Goal: Information Seeking & Learning: Find specific page/section

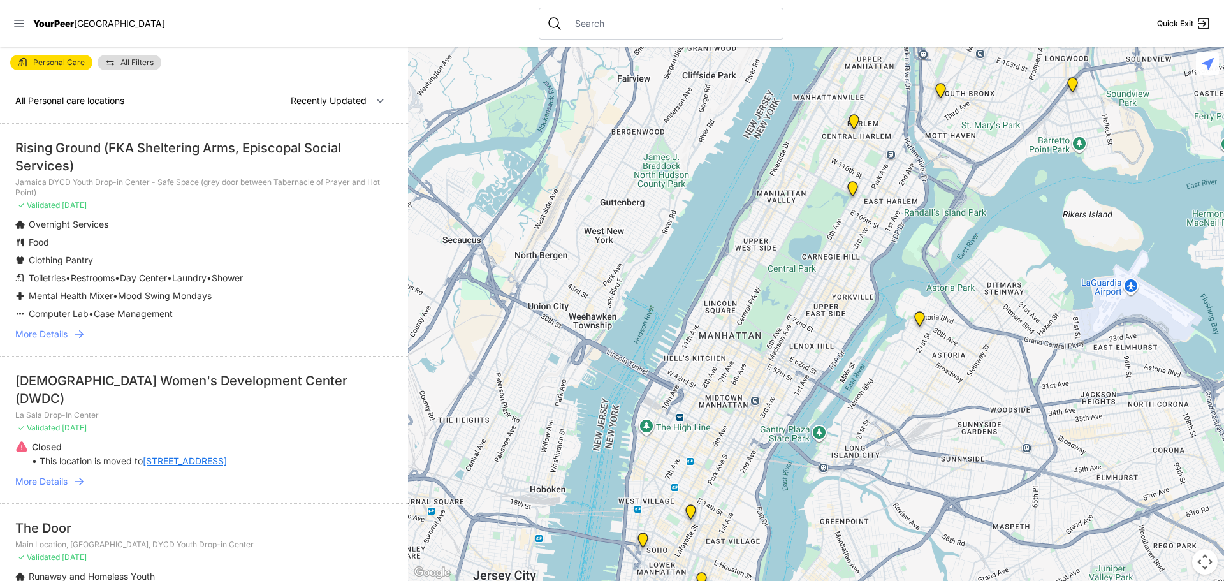
drag, startPoint x: 579, startPoint y: 6, endPoint x: 580, endPoint y: 15, distance: 8.3
click at [580, 14] on nav "YourPeer [GEOGRAPHIC_DATA] Quick Exit" at bounding box center [612, 23] width 1224 height 47
click at [580, 22] on input "text" at bounding box center [671, 23] width 208 height 13
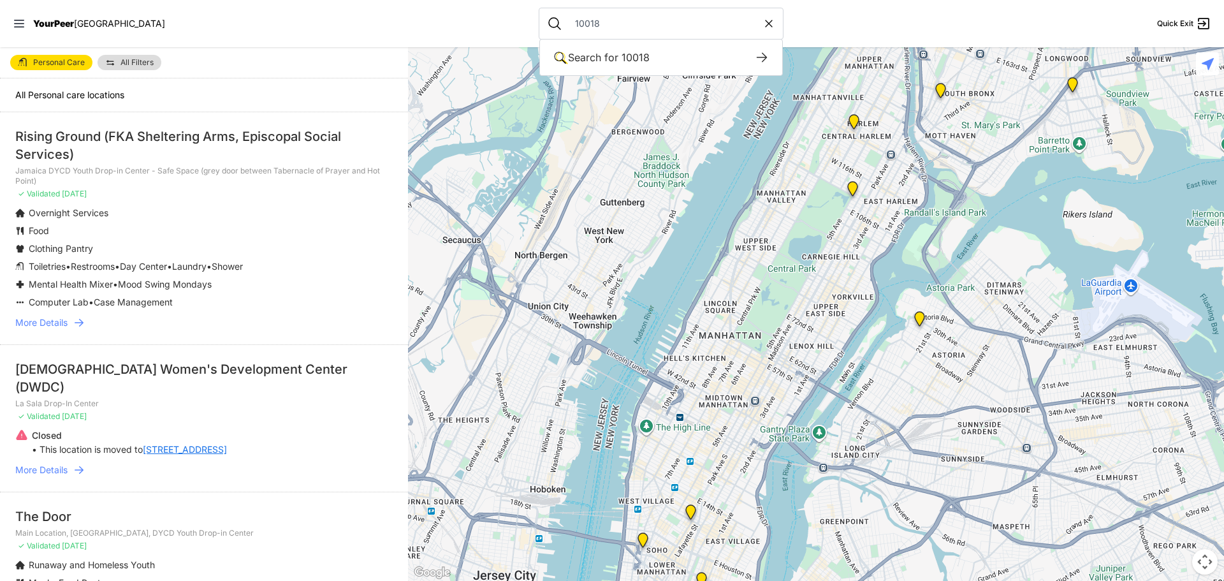
type input "10018"
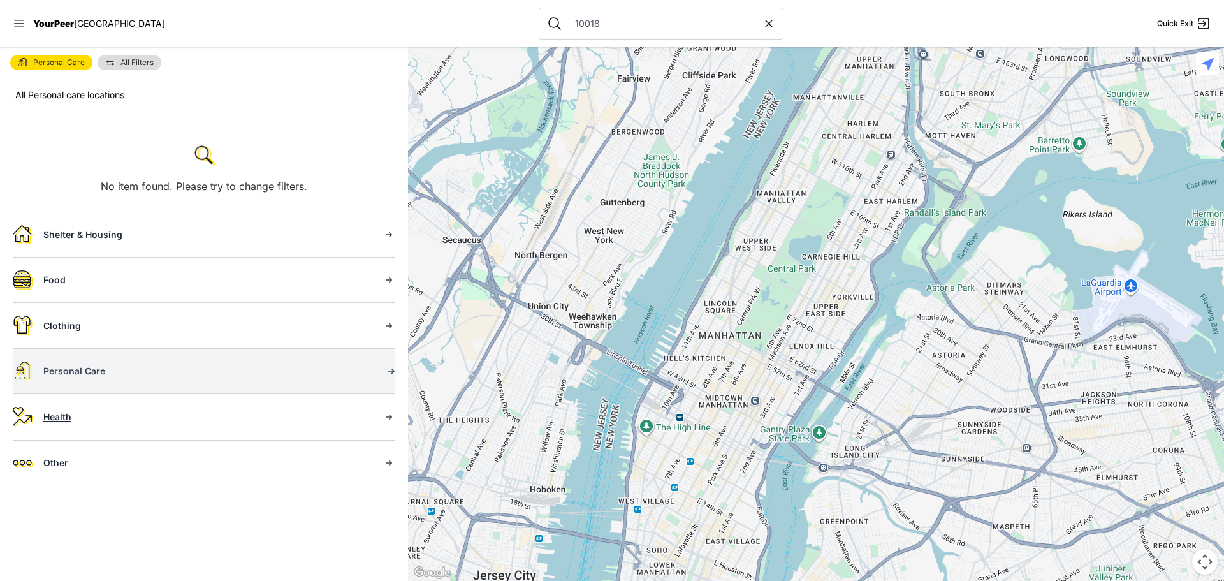
click at [108, 367] on div "Personal Care" at bounding box center [207, 371] width 329 height 13
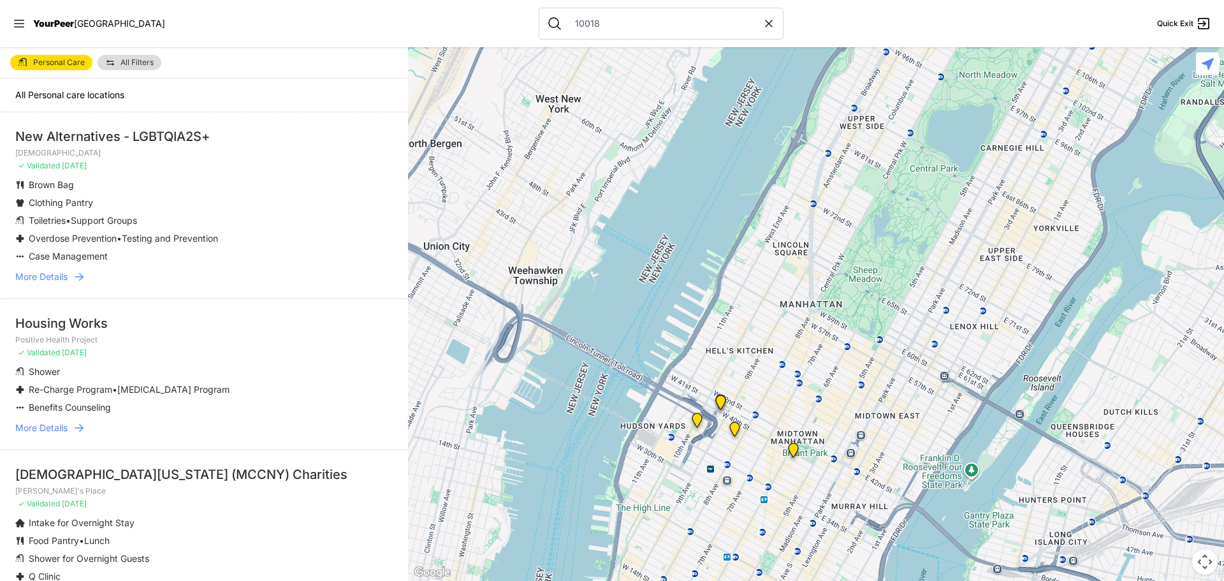
drag, startPoint x: 133, startPoint y: 43, endPoint x: 136, endPoint y: 49, distance: 7.1
click at [134, 45] on nav "YourPeer NYC 10018 Quick Exit" at bounding box center [612, 23] width 1224 height 47
click at [149, 71] on div "Personal Care All Filters" at bounding box center [204, 62] width 408 height 31
click at [146, 64] on span "All Filters" at bounding box center [136, 63] width 33 height 8
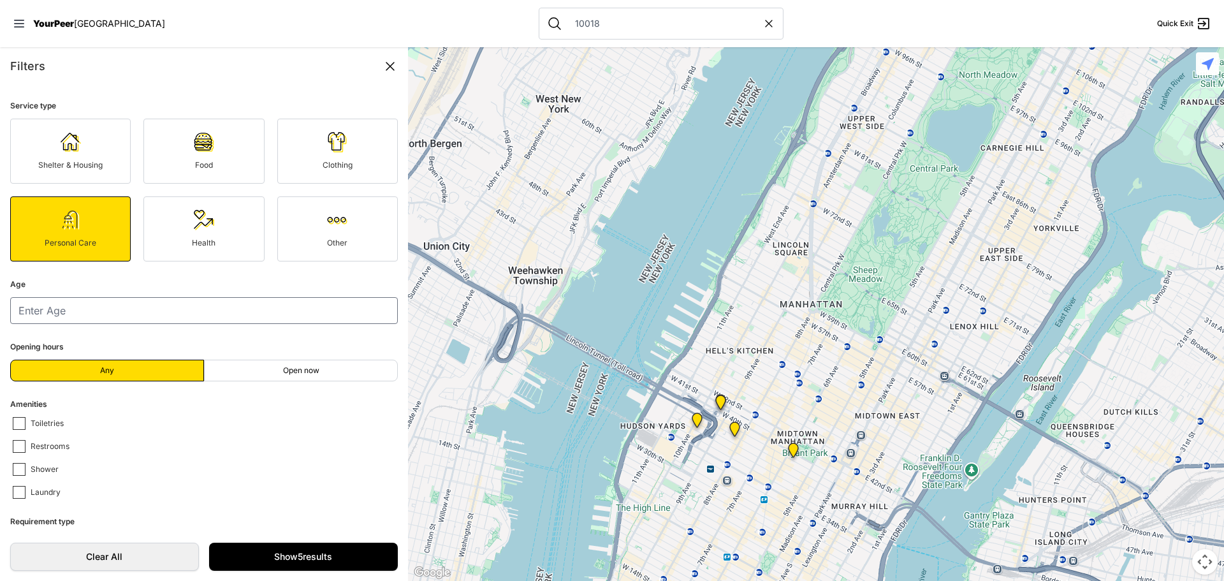
click at [144, 61] on div "Filters" at bounding box center [204, 66] width 388 height 18
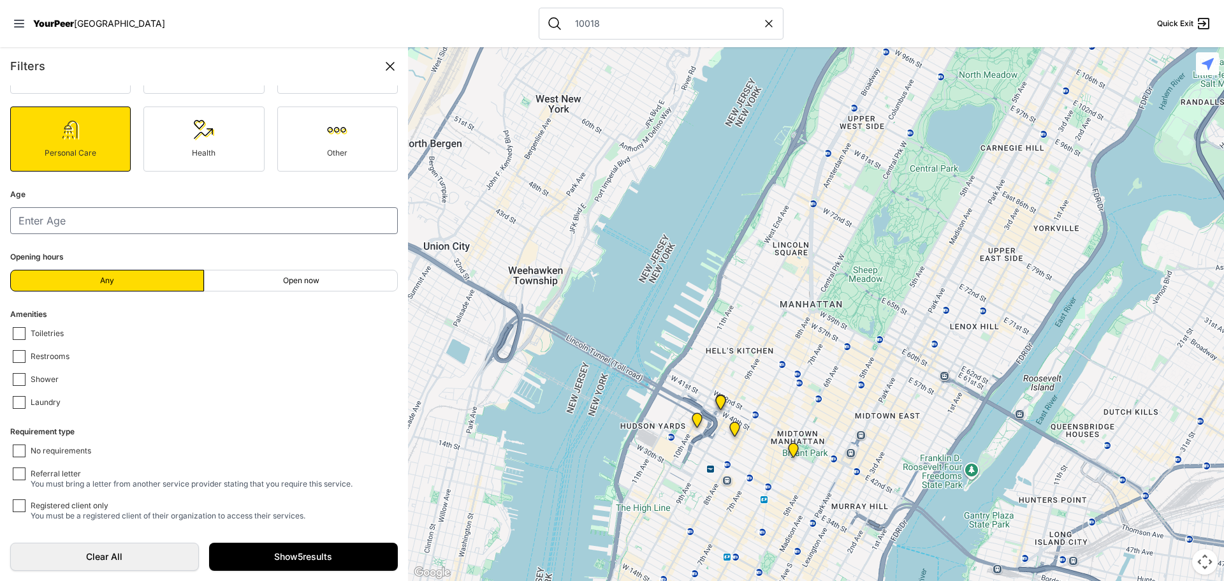
scroll to position [91, 0]
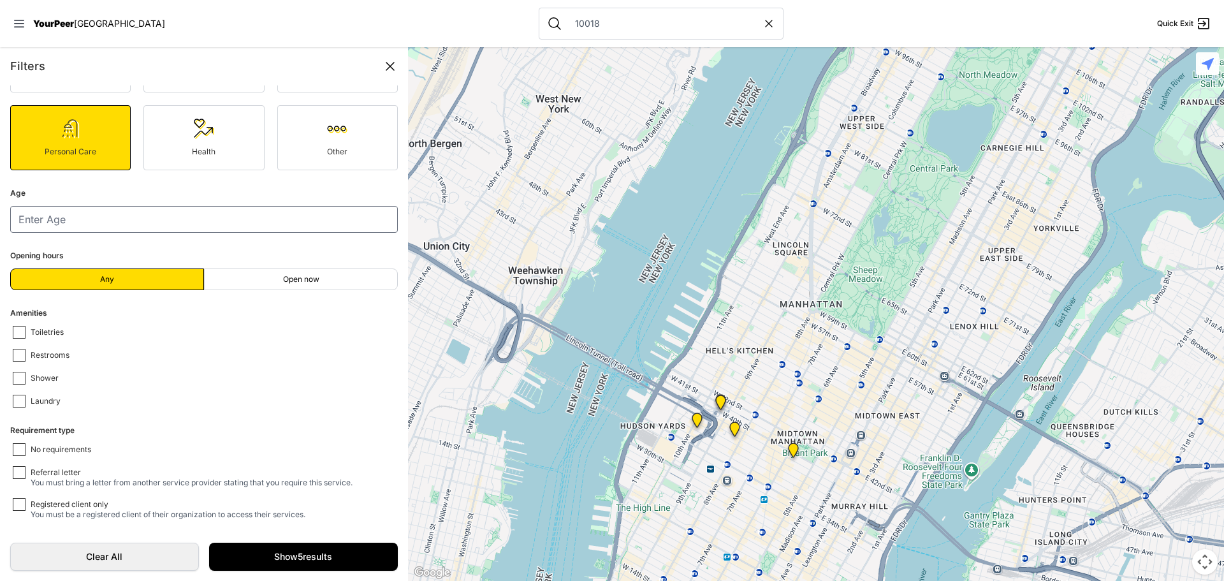
click at [60, 376] on label "Shower" at bounding box center [207, 378] width 388 height 13
click at [26, 376] on input "Shower" at bounding box center [19, 378] width 13 height 13
checkbox input "false"
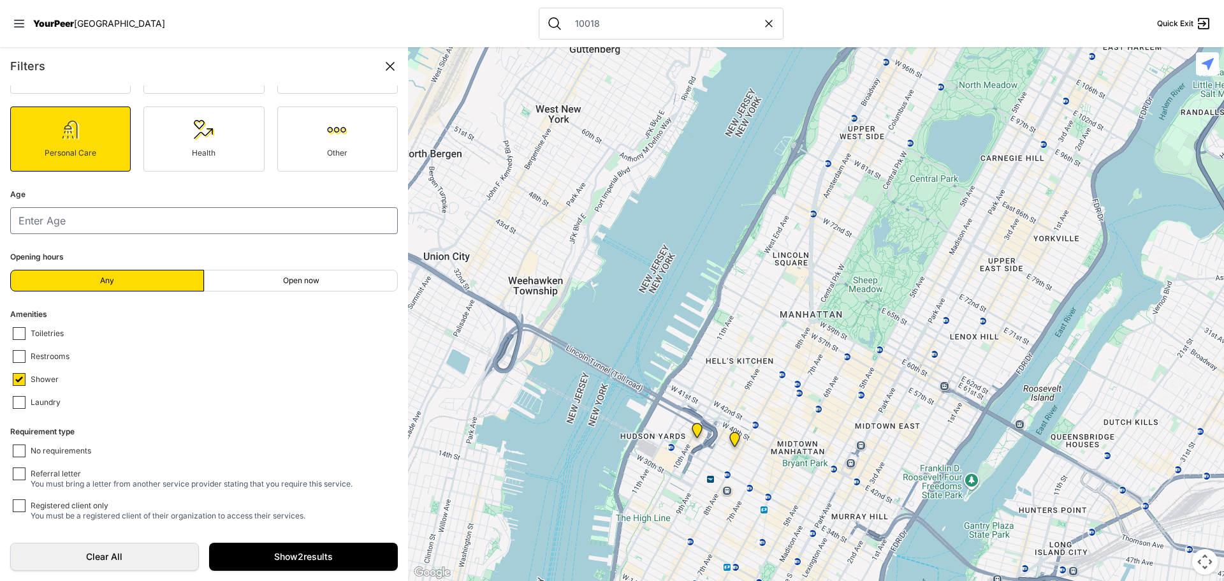
scroll to position [91, 0]
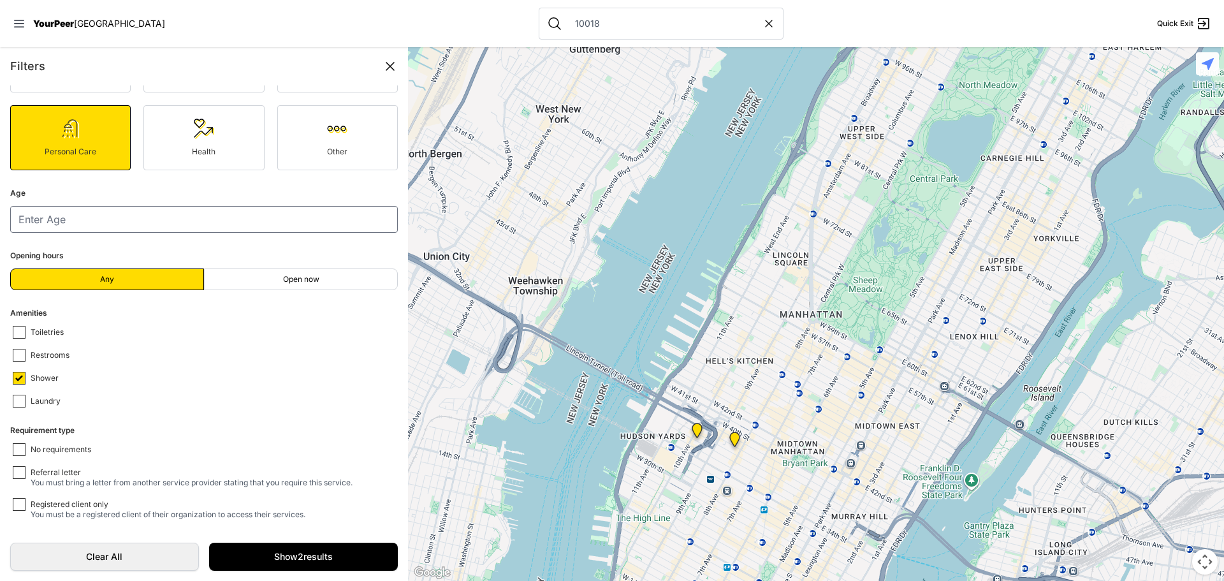
click at [733, 434] on img "Positive Health Project" at bounding box center [735, 442] width 16 height 20
click at [696, 428] on img "Sylvia's Place" at bounding box center [697, 433] width 16 height 20
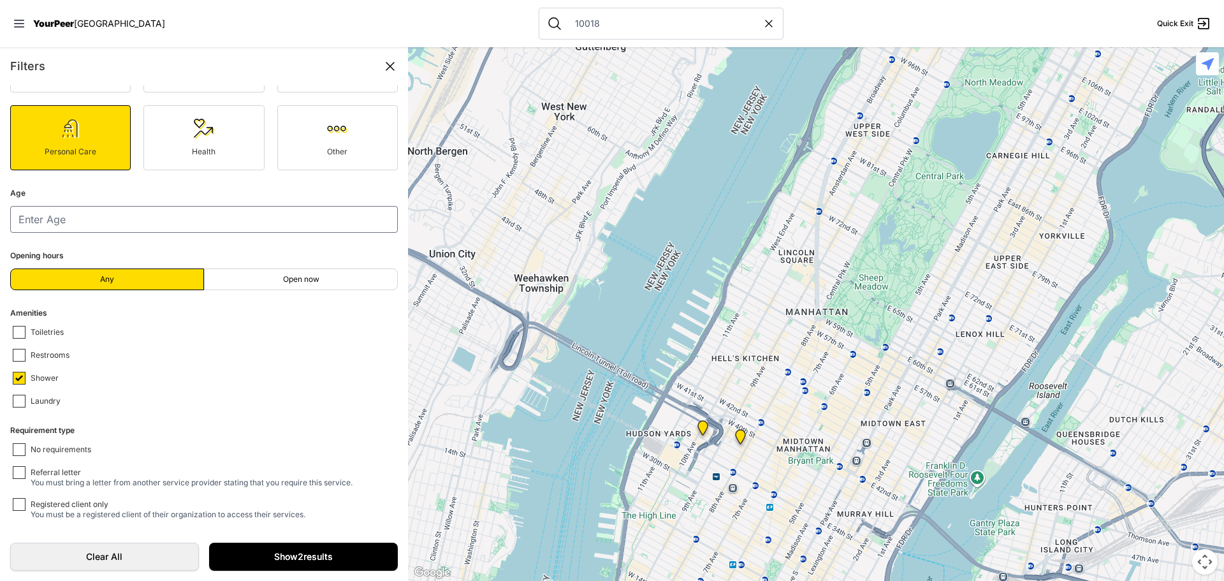
click at [374, 557] on link "Show 2 results" at bounding box center [303, 557] width 189 height 28
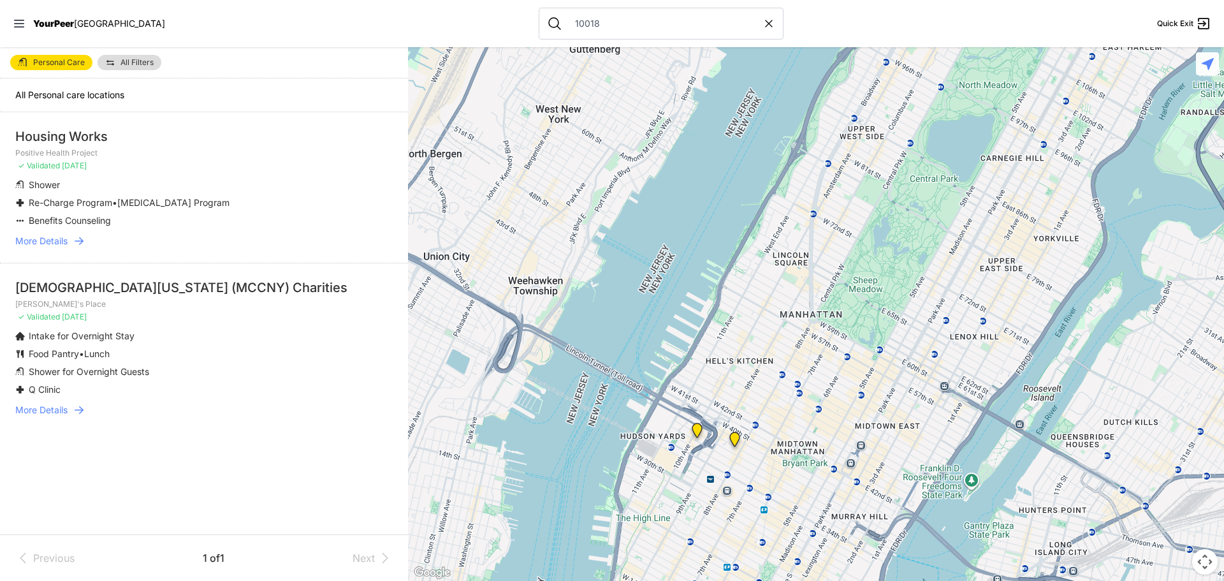
click at [340, 563] on div "Previous 1 of 1 Next" at bounding box center [203, 557] width 377 height 15
click at [52, 233] on li "Housing Works Positive Health Project ✓ Validated [DATE] Shower Re-Charge Progr…" at bounding box center [204, 187] width 408 height 150
click at [66, 247] on span "More Details" at bounding box center [41, 241] width 52 height 13
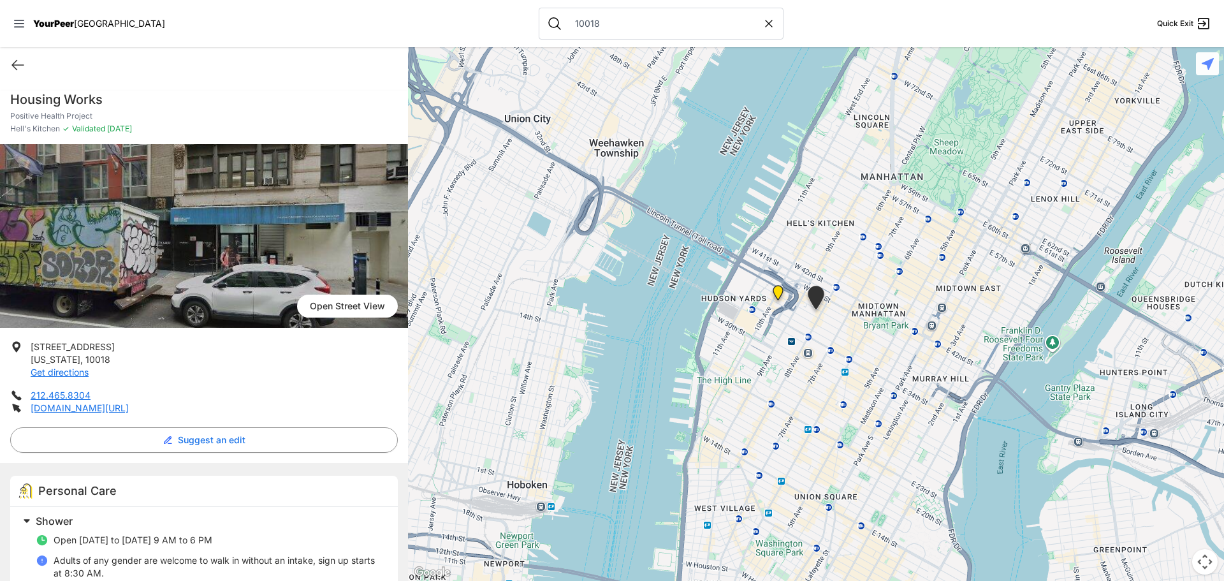
click at [222, 221] on img at bounding box center [204, 236] width 408 height 184
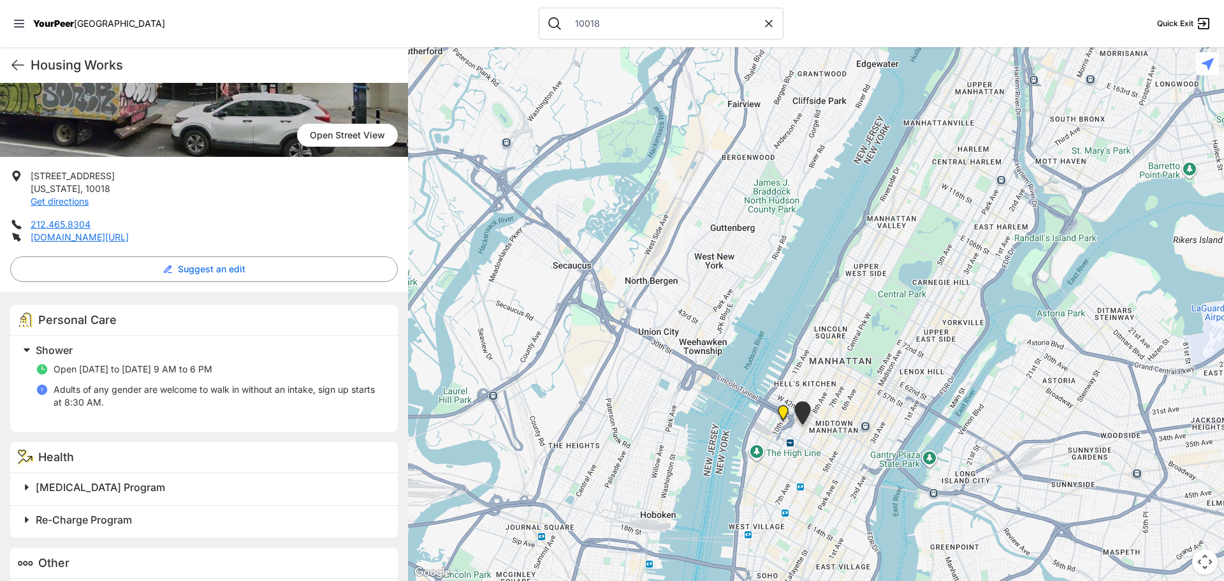
scroll to position [214, 0]
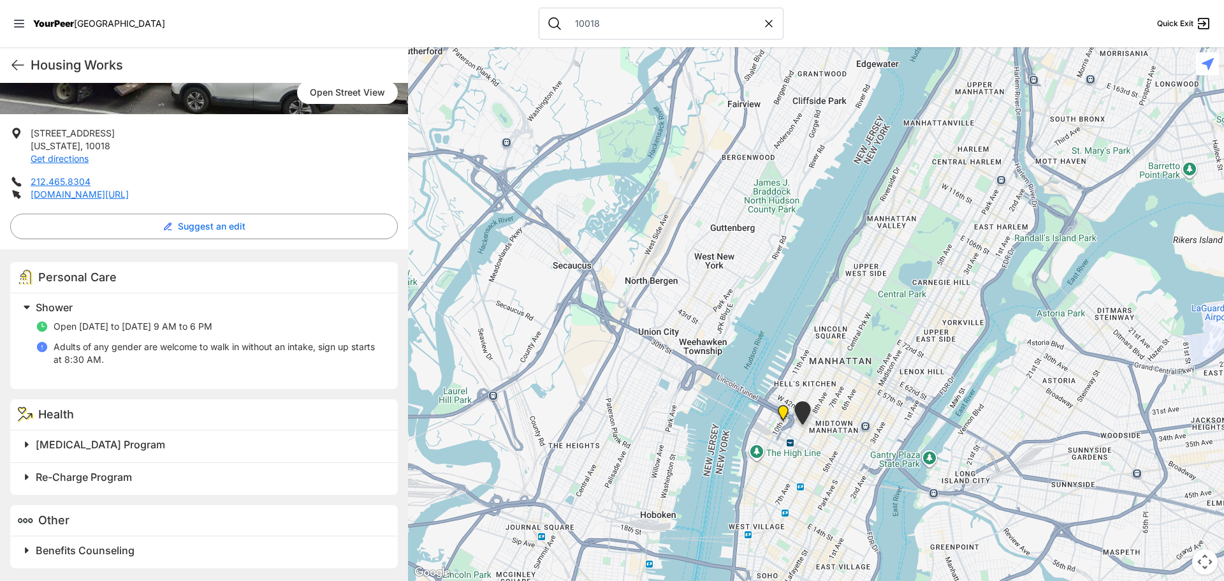
click at [55, 442] on span "[MEDICAL_DATA] Program" at bounding box center [100, 444] width 129 height 13
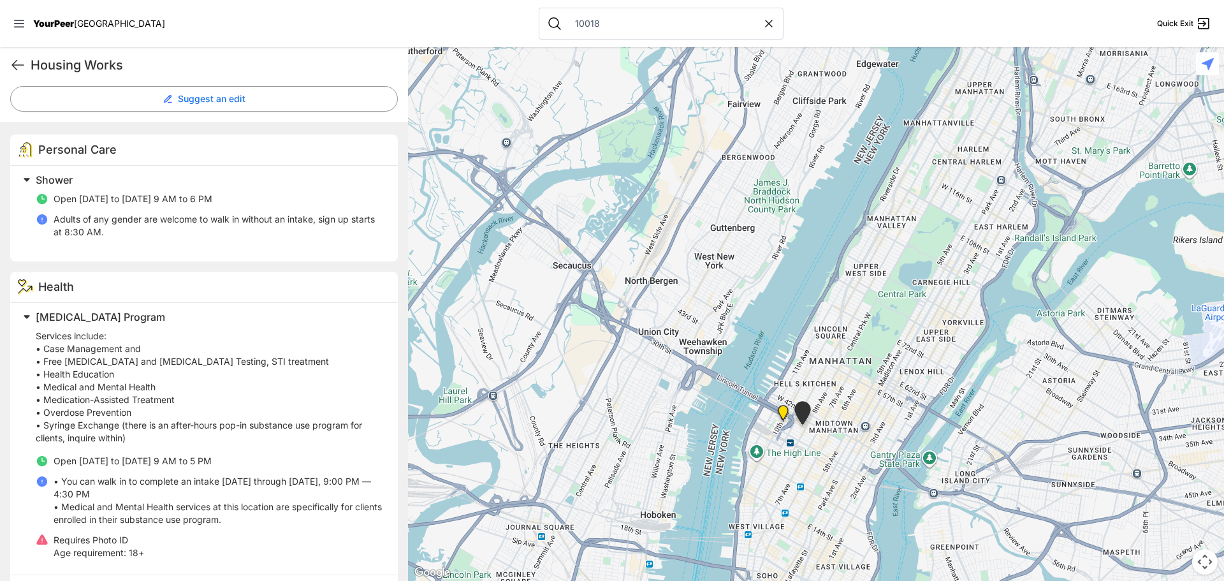
scroll to position [453, 0]
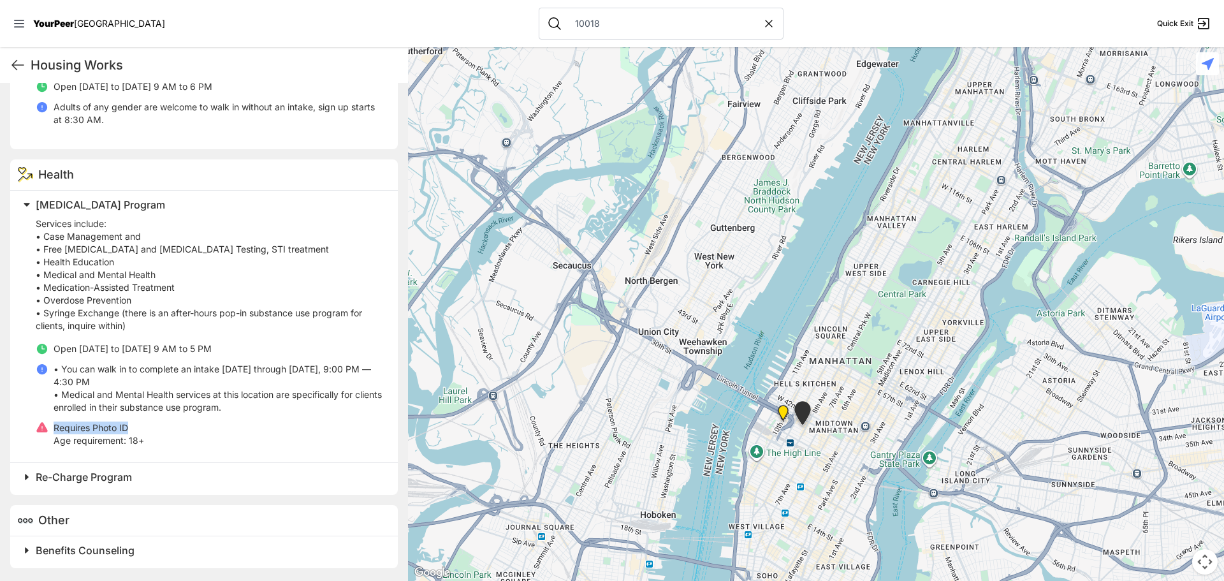
drag, startPoint x: 53, startPoint y: 427, endPoint x: 145, endPoint y: 418, distance: 92.2
click at [145, 418] on ul "Open [DATE] to [DATE] 9 AM to 5 PM • You can walk in to complete an intake [DAT…" at bounding box center [209, 394] width 347 height 105
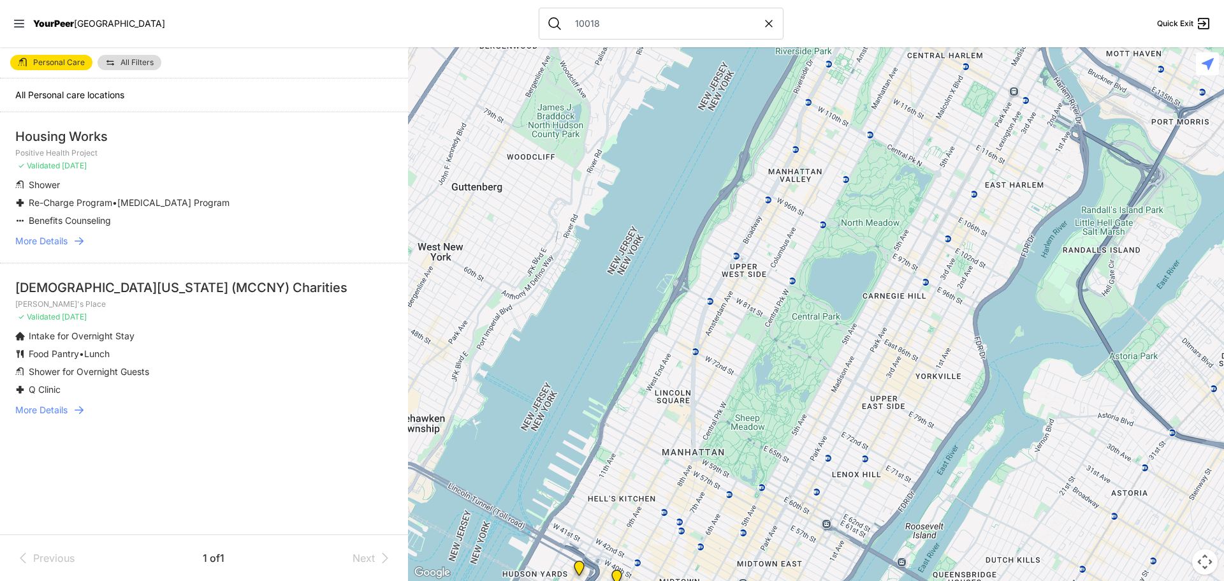
click at [78, 416] on icon at bounding box center [79, 410] width 13 height 13
